Goal: Book appointment/travel/reservation

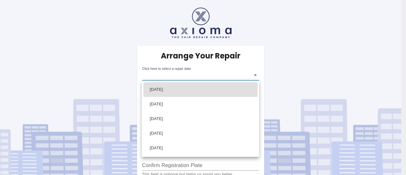
click at [188, 74] on body "Arrange Your Repair Click here to select a repair date ​ Phone Number   * 07968…" at bounding box center [203, 101] width 406 height 203
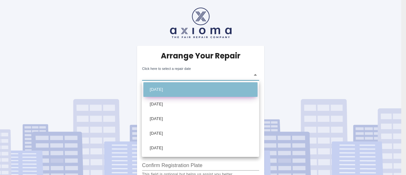
click at [176, 88] on li "[DATE]" at bounding box center [200, 89] width 114 height 15
type input "[DATE]T00:00:00.000Z"
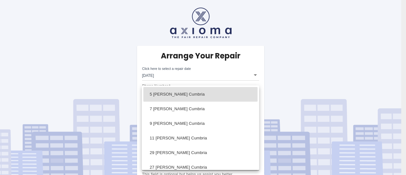
click at [254, 144] on body "Arrange Your Repair Click here to select a repair date [DATE] [DATE]T00:00:00.0…" at bounding box center [203, 101] width 406 height 203
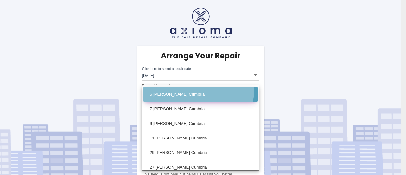
click at [181, 90] on li "5 [PERSON_NAME] Cumbria" at bounding box center [200, 94] width 114 height 15
type input "5 [PERSON_NAME] Cumbria"
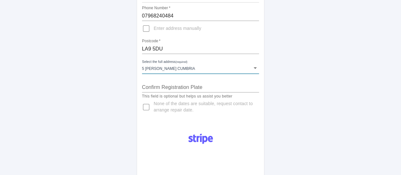
scroll to position [95, 0]
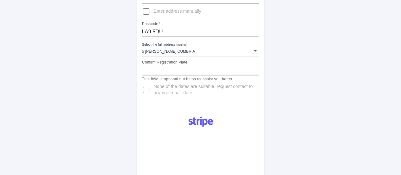
click at [201, 74] on input "Confirm Registration Plate" at bounding box center [200, 70] width 117 height 10
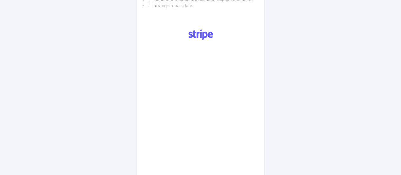
scroll to position [190, 0]
type input "WK63YTM"
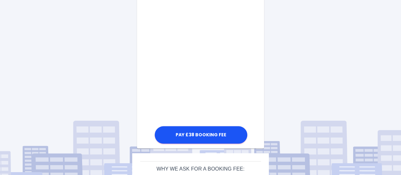
scroll to position [406, 0]
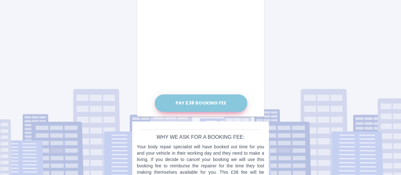
click at [202, 98] on button "Pay £38 Booking Fee" at bounding box center [201, 102] width 93 height 17
